Goal: Transaction & Acquisition: Purchase product/service

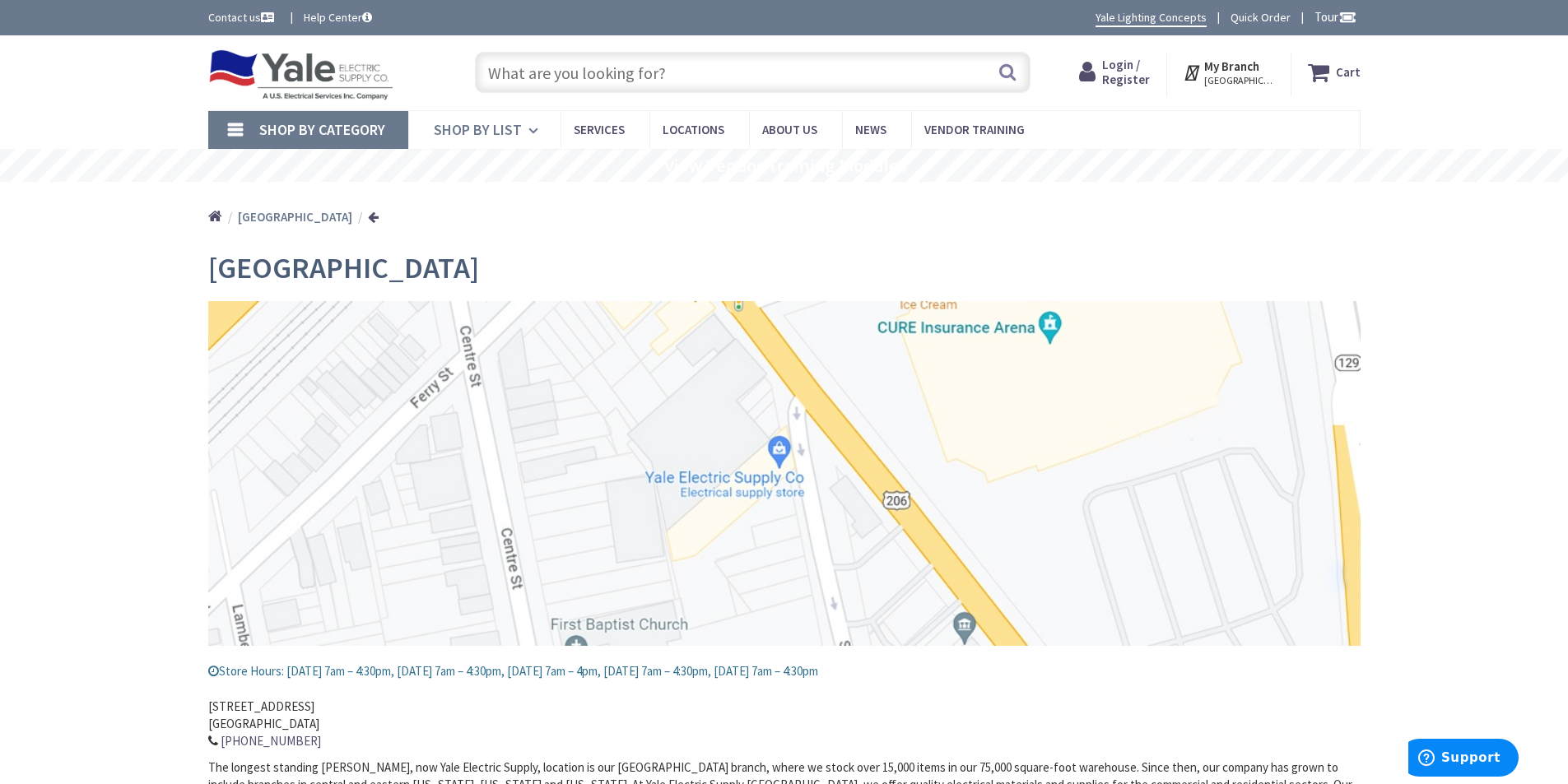
click at [486, 139] on link "Shop By List" at bounding box center [484, 130] width 153 height 38
click at [478, 127] on span "Shop By List" at bounding box center [478, 130] width 89 height 19
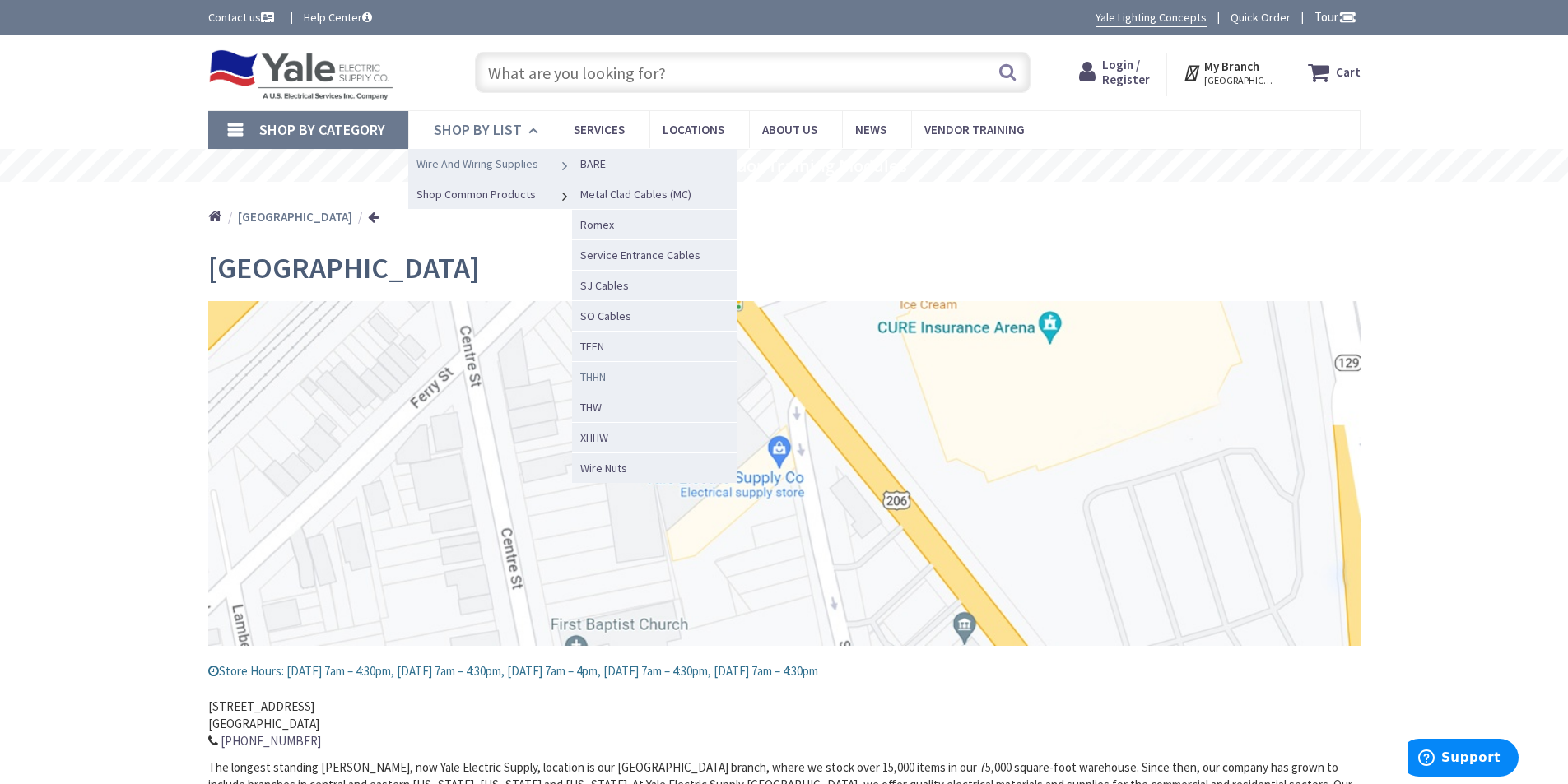
click at [601, 378] on span "THHN" at bounding box center [592, 376] width 25 height 15
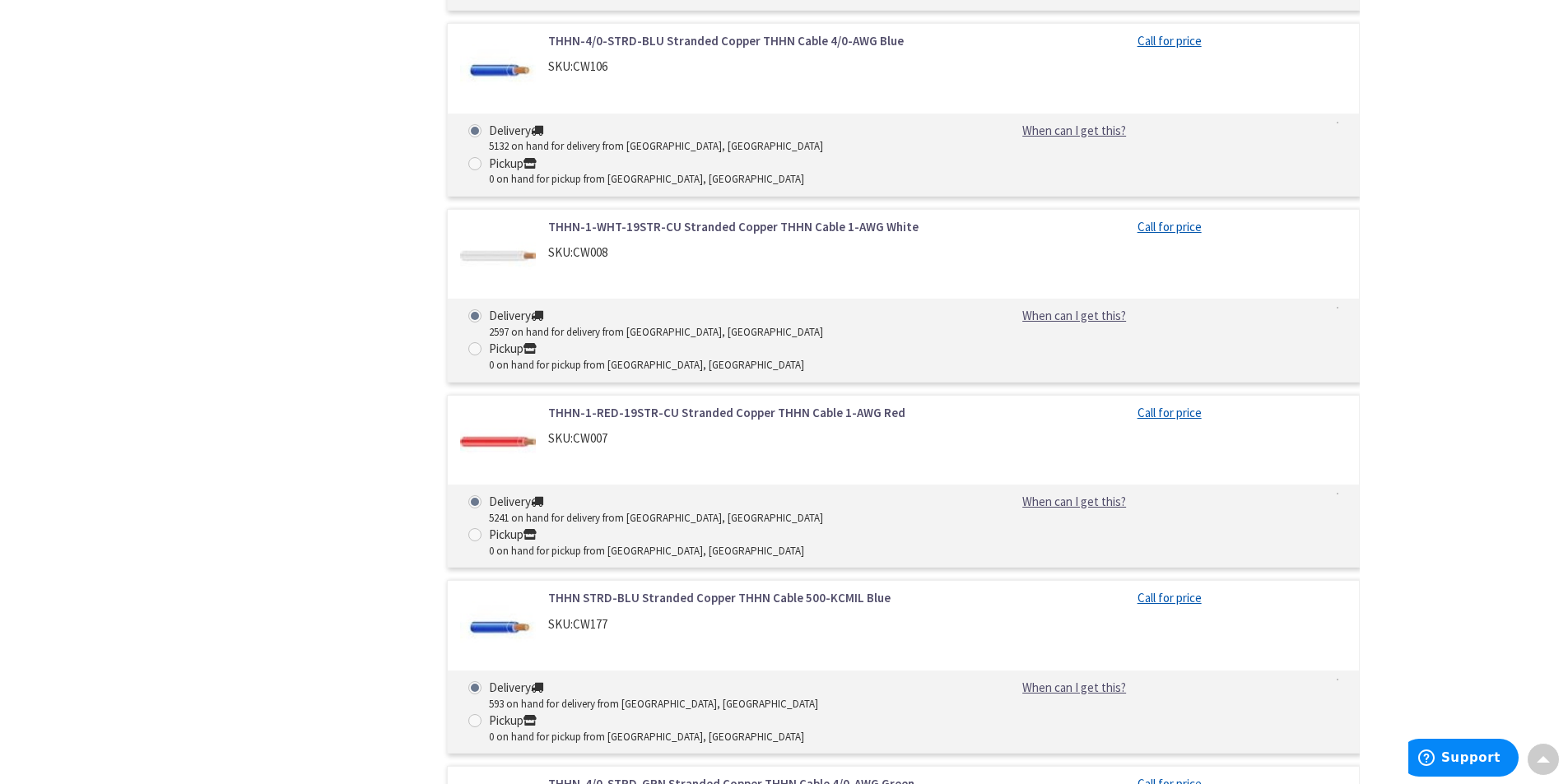
scroll to position [9519, 0]
